Goal: Information Seeking & Learning: Learn about a topic

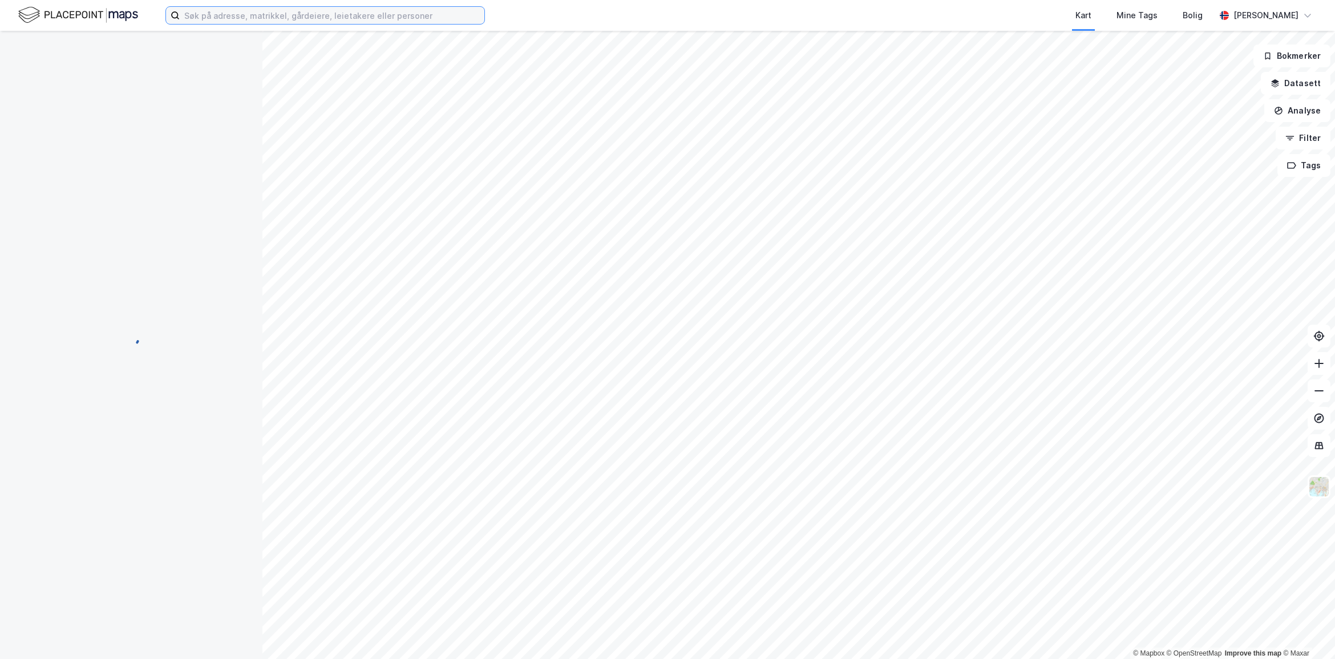
click at [359, 14] on input at bounding box center [332, 15] width 305 height 17
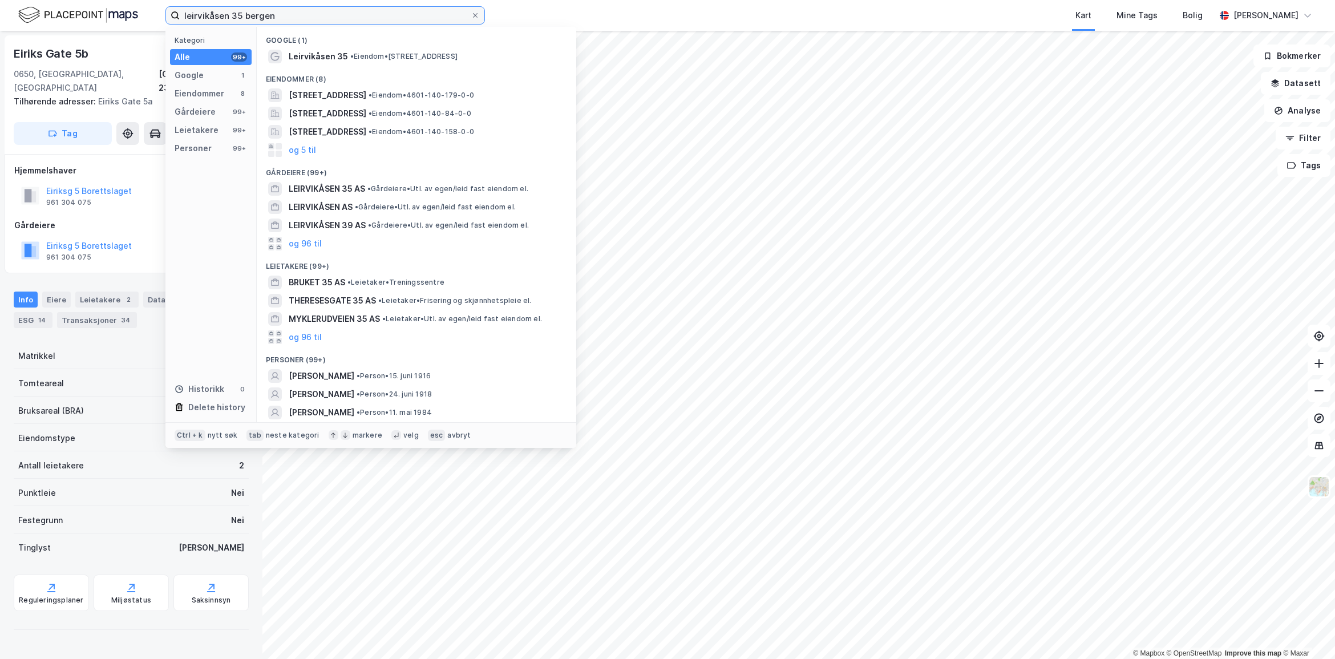
drag, startPoint x: 283, startPoint y: 15, endPoint x: 53, endPoint y: 42, distance: 231.4
click at [53, 42] on div "leirvikåsen 35 bergen Kategori Alle 99+ Google 1 Eiendommer 8 Gårdeiere 99+ Lei…" at bounding box center [667, 329] width 1335 height 659
type input "leirvikåsen 35 bergen"
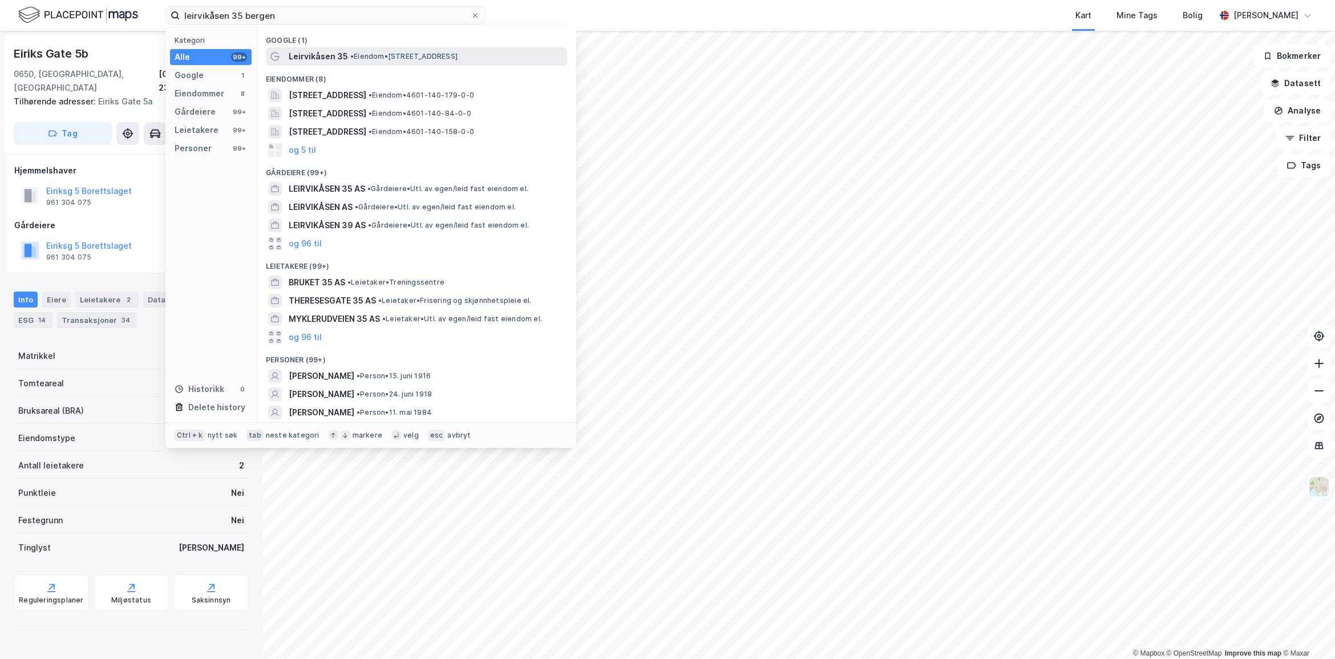
click at [456, 58] on span "• Eiendom • [STREET_ADDRESS]" at bounding box center [403, 56] width 107 height 9
